Goal: Complete application form

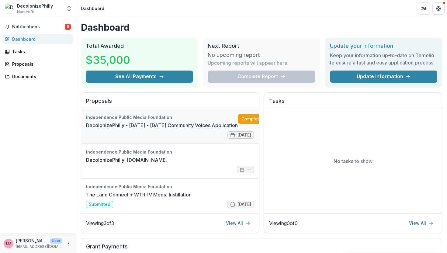
click at [165, 122] on link "DecolonizePhilly - [DATE] - [DATE] Community Voices Application" at bounding box center [162, 125] width 152 height 7
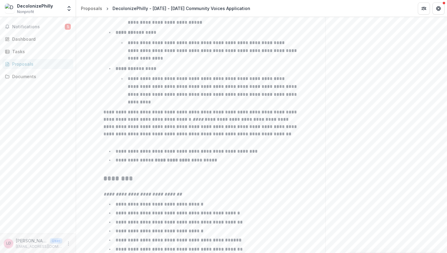
scroll to position [962, 0]
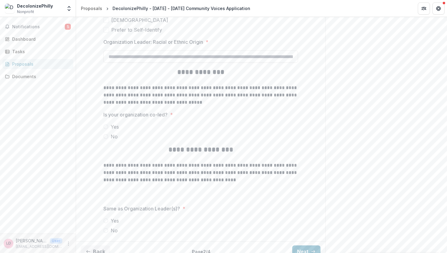
scroll to position [1366, 0]
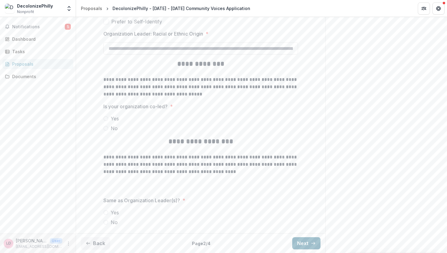
click at [316, 240] on button "Next" at bounding box center [306, 243] width 28 height 12
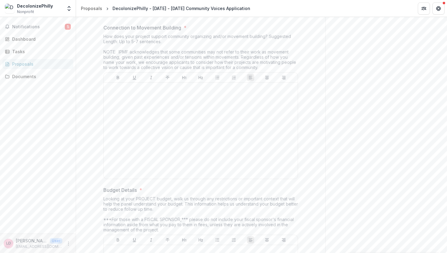
scroll to position [1641, 0]
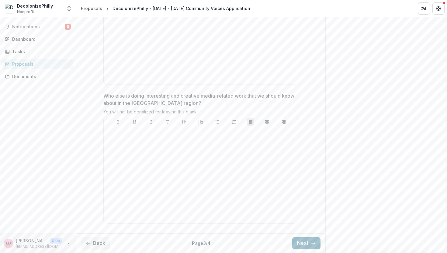
click at [316, 244] on button "Next" at bounding box center [306, 243] width 28 height 12
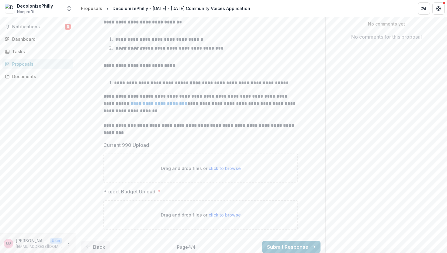
scroll to position [126, 0]
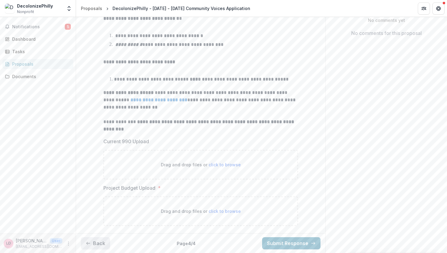
click at [102, 241] on button "Back" at bounding box center [95, 243] width 29 height 12
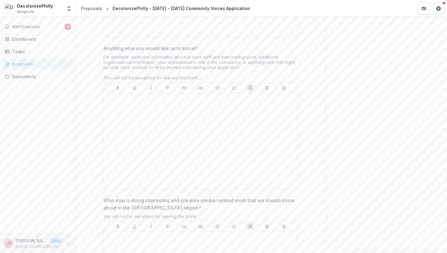
scroll to position [1532, 0]
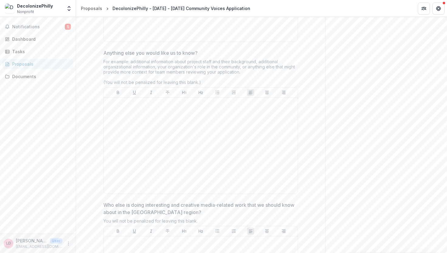
drag, startPoint x: 244, startPoint y: 73, endPoint x: 89, endPoint y: 40, distance: 157.8
copy div "Anything else you would like us to know? For example: additional information ab…"
